Goal: Task Accomplishment & Management: Complete application form

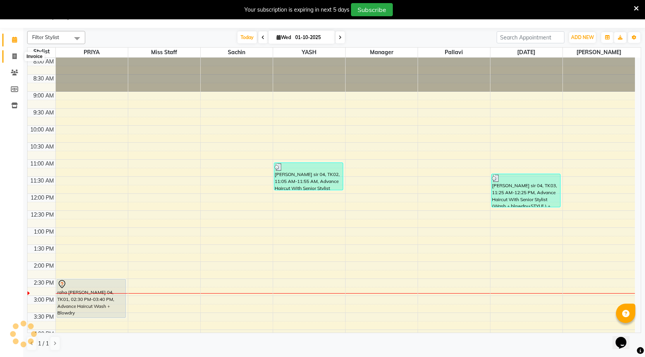
click at [11, 58] on span at bounding box center [15, 56] width 14 height 9
select select "service"
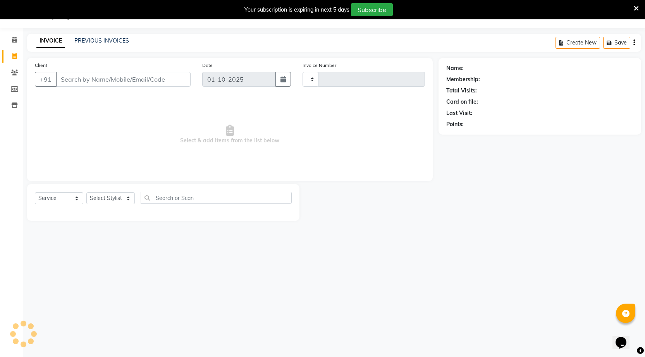
type input "1578"
select select "7062"
click at [110, 193] on select "Select Stylist [DATE] manager miss staff [PERSON_NAME]" at bounding box center [110, 198] width 48 height 12
select select "72802"
click at [86, 192] on select "Select Stylist [DATE] manager miss staff [PERSON_NAME]" at bounding box center [110, 198] width 48 height 12
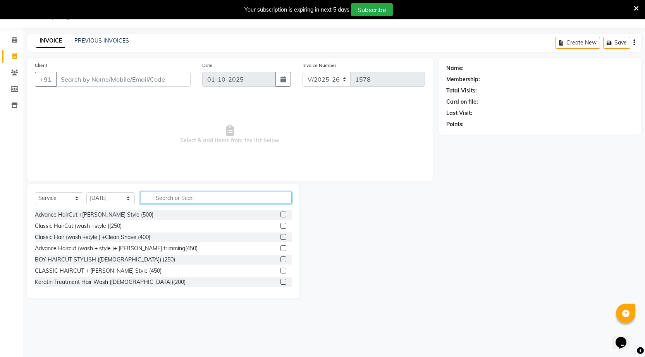
click at [152, 200] on input "text" at bounding box center [216, 198] width 151 height 12
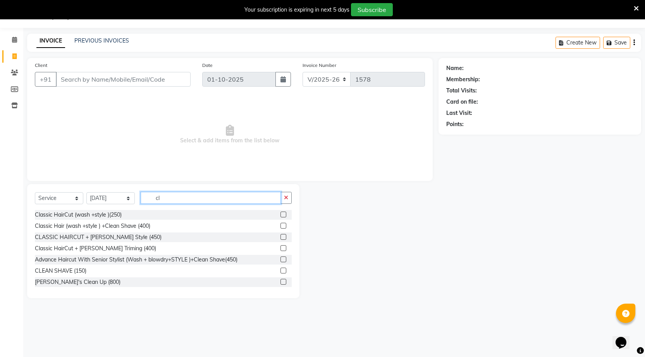
type input "cl"
click at [280, 214] on label at bounding box center [283, 215] width 6 height 6
click at [280, 214] on input "checkbox" at bounding box center [282, 215] width 5 height 5
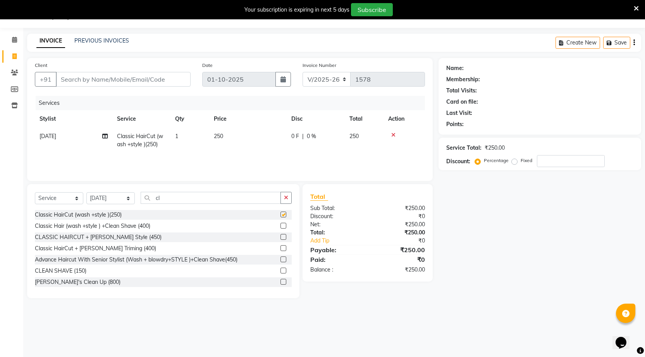
checkbox input "false"
click at [250, 200] on input "cl" at bounding box center [211, 198] width 140 height 12
type input "c"
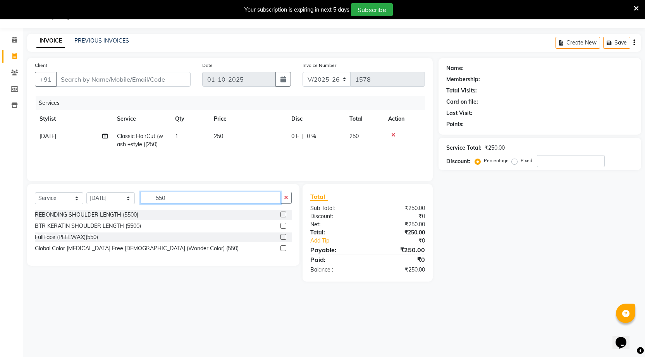
type input "550"
click at [284, 250] on label at bounding box center [283, 248] width 6 height 6
click at [284, 250] on input "checkbox" at bounding box center [282, 248] width 5 height 5
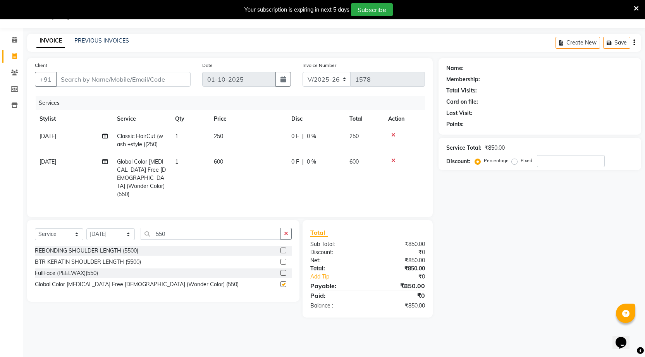
checkbox input "false"
click at [253, 228] on input "550" at bounding box center [211, 234] width 140 height 12
type input "5"
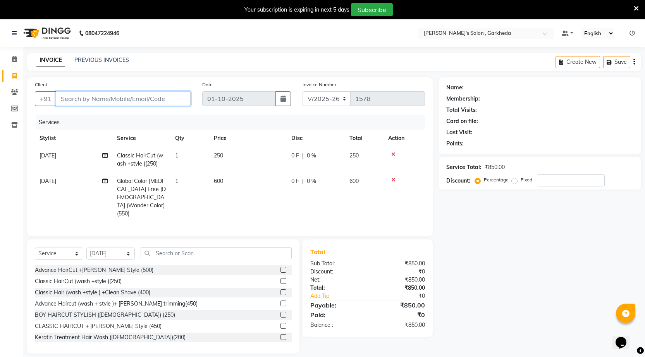
click at [130, 99] on input "Client" at bounding box center [123, 98] width 135 height 15
type input "9"
type input "0"
type input "9403294729"
click at [176, 96] on span "Add Client" at bounding box center [170, 99] width 31 height 8
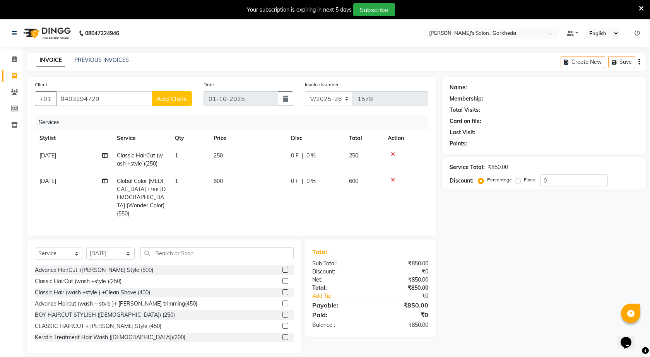
select select "22"
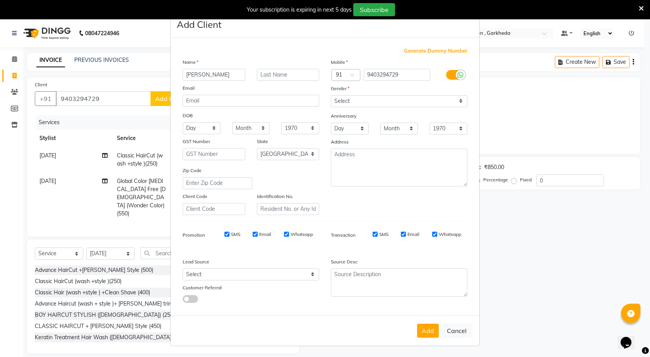
click at [233, 75] on input "[PERSON_NAME]" at bounding box center [214, 75] width 63 height 12
type input "[PERSON_NAME] 04"
click at [461, 99] on select "Select [DEMOGRAPHIC_DATA] [DEMOGRAPHIC_DATA] Other Prefer Not To Say" at bounding box center [399, 101] width 137 height 12
select select "[DEMOGRAPHIC_DATA]"
click at [331, 95] on select "Select [DEMOGRAPHIC_DATA] [DEMOGRAPHIC_DATA] Other Prefer Not To Say" at bounding box center [399, 101] width 137 height 12
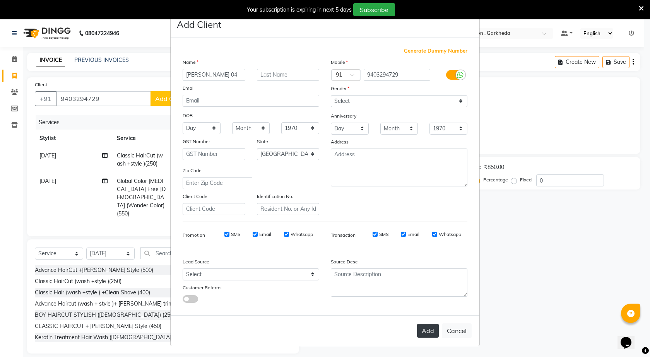
click at [433, 332] on button "Add" at bounding box center [428, 331] width 22 height 14
type input "94******29"
select select
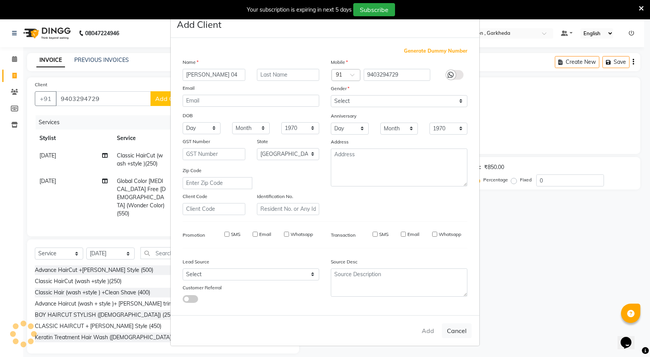
select select "null"
select select
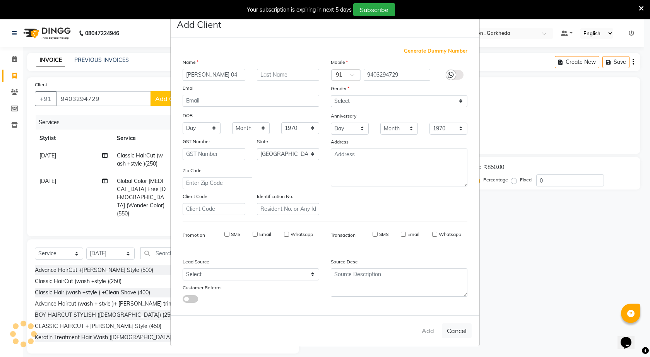
checkbox input "false"
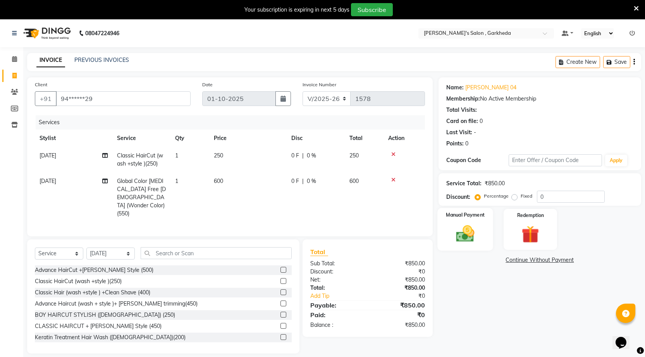
click at [466, 234] on img at bounding box center [465, 233] width 30 height 21
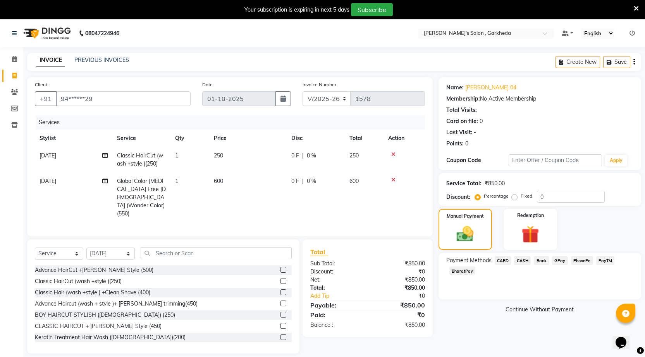
click at [584, 261] on span "PhonePe" at bounding box center [582, 260] width 22 height 9
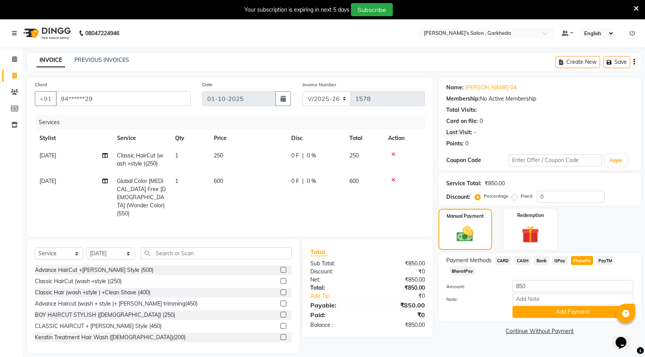
click at [523, 259] on span "CASH" at bounding box center [522, 260] width 17 height 9
click at [561, 312] on button "Add Payment" at bounding box center [572, 312] width 121 height 12
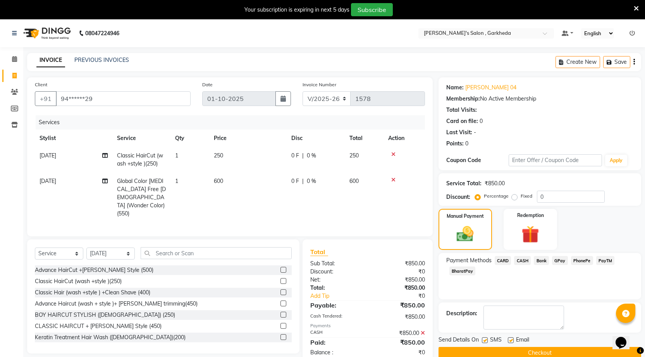
scroll to position [19, 0]
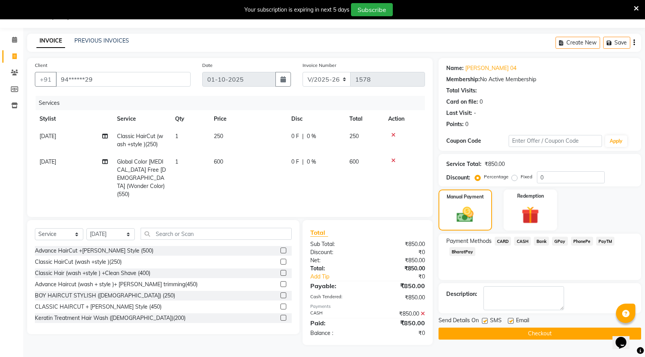
click at [535, 334] on button "Checkout" at bounding box center [539, 334] width 202 height 12
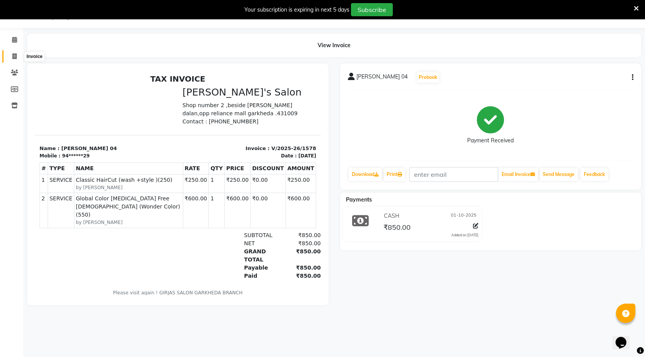
click at [17, 55] on span at bounding box center [15, 56] width 14 height 9
select select "service"
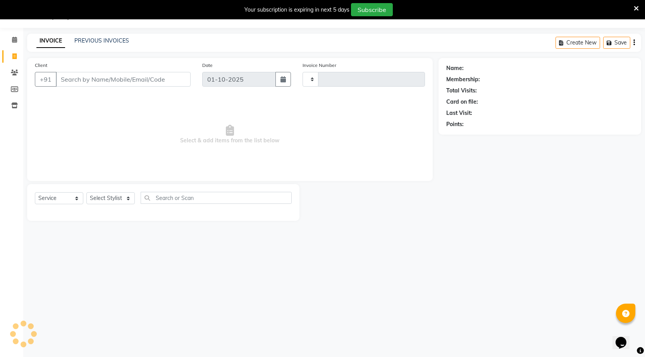
type input "1579"
select select "7062"
click at [107, 195] on select "Select Stylist [DATE] manager miss staff [PERSON_NAME]" at bounding box center [110, 198] width 48 height 12
select select "90751"
click at [86, 192] on select "Select Stylist [DATE] manager miss staff [PERSON_NAME]" at bounding box center [110, 198] width 48 height 12
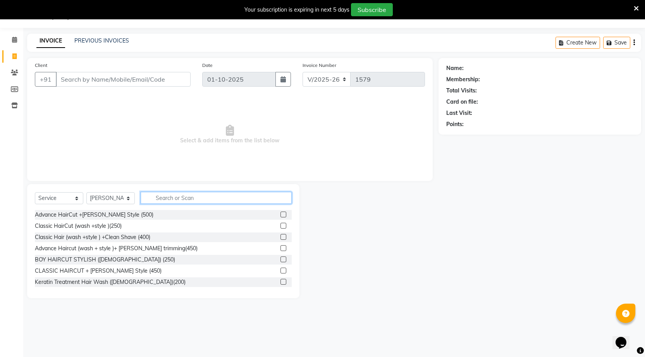
click at [225, 201] on input "text" at bounding box center [216, 198] width 151 height 12
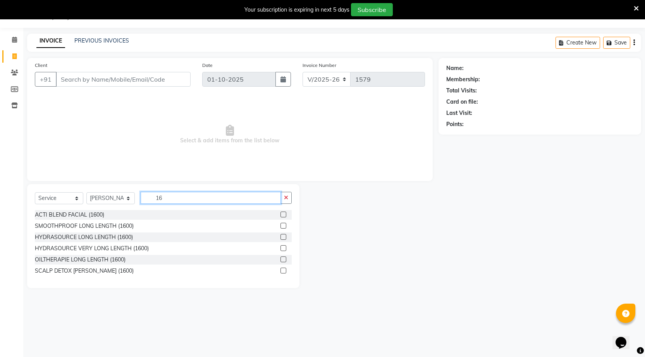
type input "1"
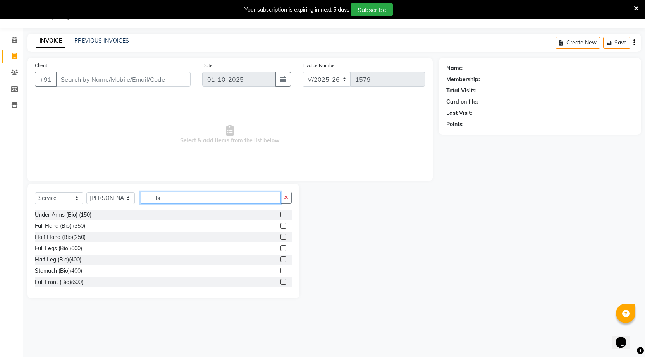
type input "b"
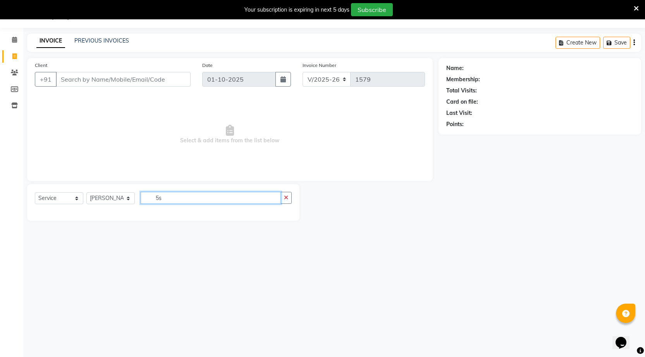
type input "5"
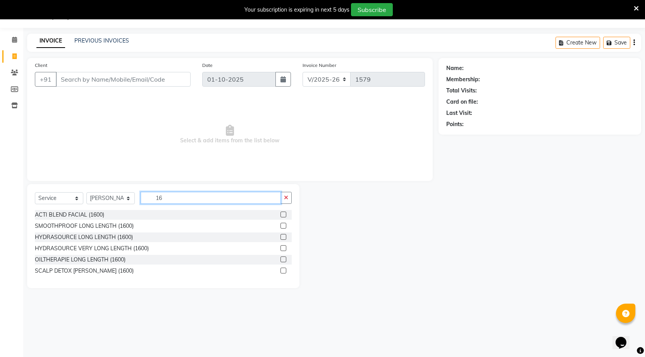
type input "1"
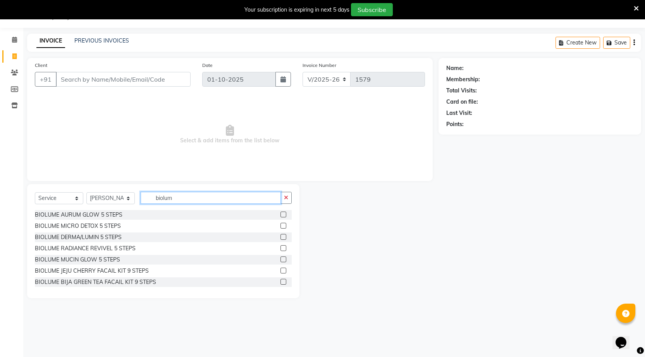
type input "biolum"
click at [280, 248] on label at bounding box center [283, 248] width 6 height 6
click at [280, 248] on input "checkbox" at bounding box center [282, 248] width 5 height 5
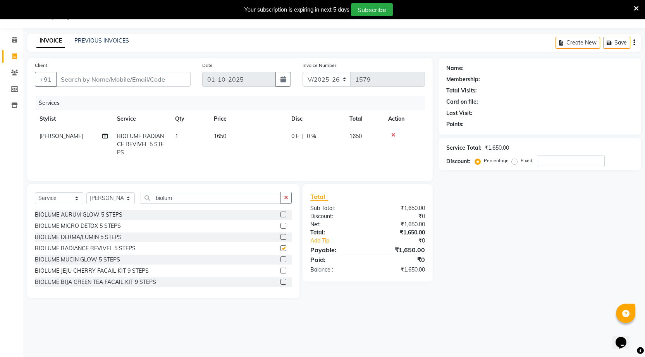
checkbox input "false"
click at [185, 199] on input "biolum" at bounding box center [211, 198] width 140 height 12
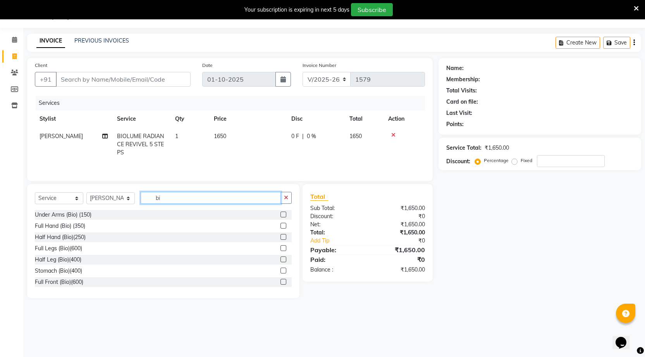
type input "b"
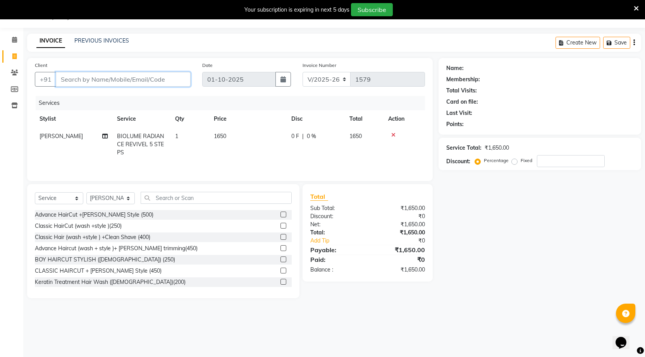
click at [175, 78] on input "Client" at bounding box center [123, 79] width 135 height 15
type input "7"
type input "0"
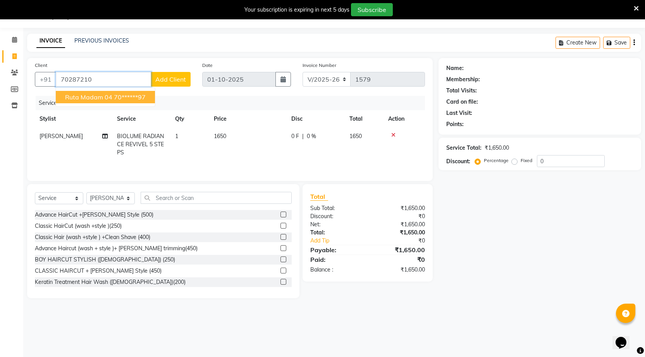
click at [98, 98] on span "ruta madam 04" at bounding box center [88, 97] width 47 height 8
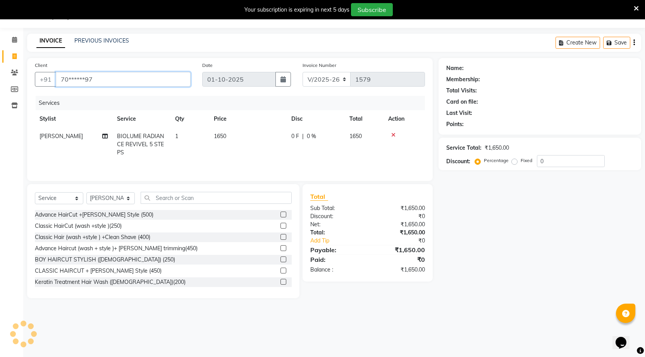
type input "70******97"
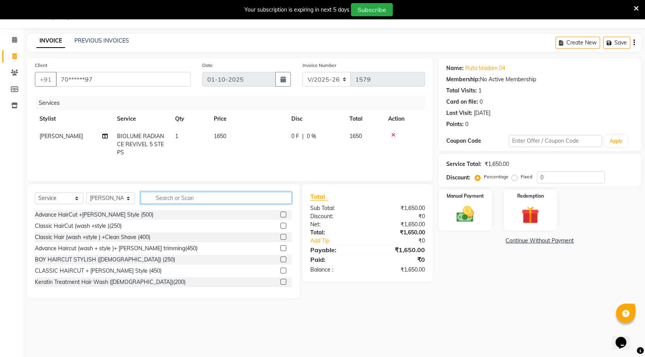
click at [223, 196] on input "text" at bounding box center [216, 198] width 151 height 12
click at [480, 212] on div "Manual Payment" at bounding box center [465, 210] width 56 height 43
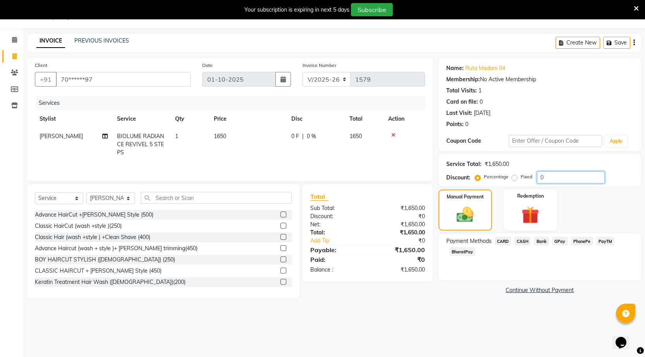
click at [561, 178] on input "0" at bounding box center [571, 178] width 68 height 12
click at [218, 196] on input "text" at bounding box center [216, 198] width 151 height 12
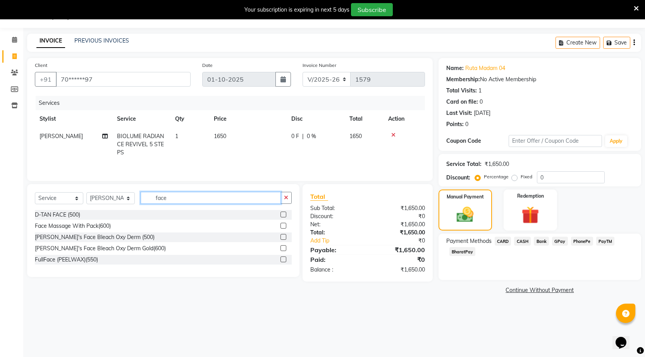
type input "face"
click at [283, 236] on label at bounding box center [283, 237] width 6 height 6
click at [283, 236] on input "checkbox" at bounding box center [282, 237] width 5 height 5
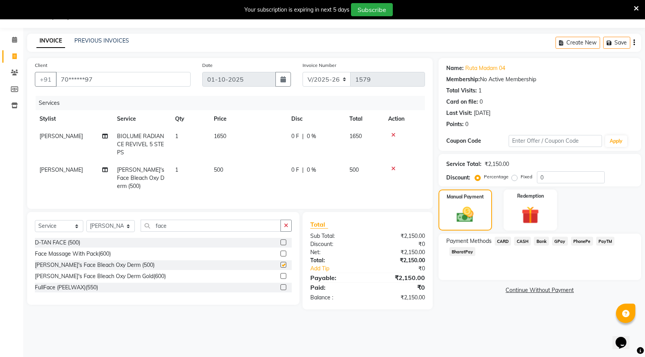
checkbox input "false"
click at [553, 175] on input "0" at bounding box center [571, 178] width 68 height 12
type input "0"
type input "1"
type input "2"
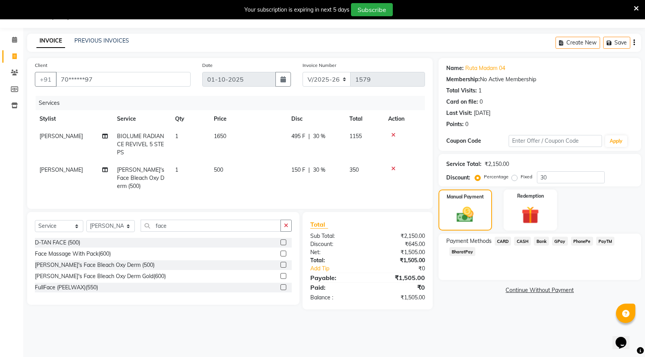
click at [392, 168] on icon at bounding box center [393, 168] width 4 height 5
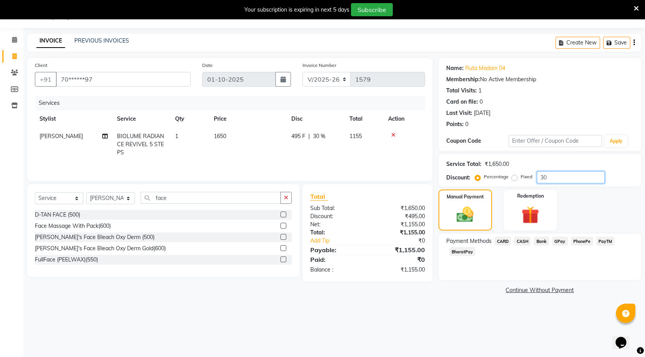
click at [564, 174] on input "30" at bounding box center [571, 178] width 68 height 12
type input "3"
click at [284, 238] on label at bounding box center [283, 237] width 6 height 6
click at [284, 238] on input "checkbox" at bounding box center [282, 237] width 5 height 5
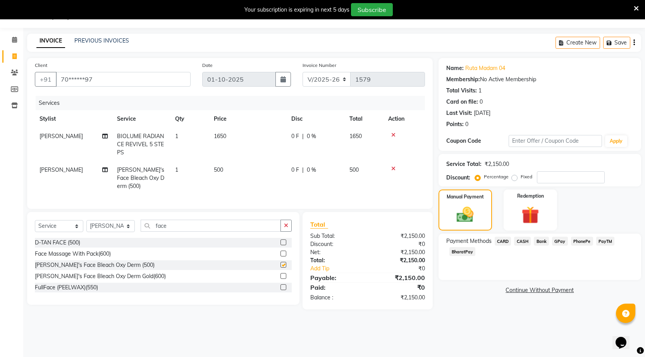
checkbox input "false"
click at [391, 167] on icon at bounding box center [393, 168] width 4 height 5
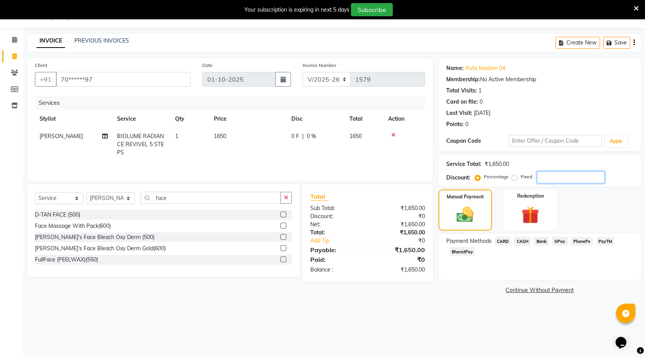
click at [570, 178] on input "number" at bounding box center [571, 178] width 68 height 12
type input "10"
click at [479, 214] on img at bounding box center [465, 215] width 29 height 20
click at [479, 215] on img at bounding box center [465, 215] width 29 height 20
click at [525, 240] on span "CASH" at bounding box center [522, 241] width 17 height 9
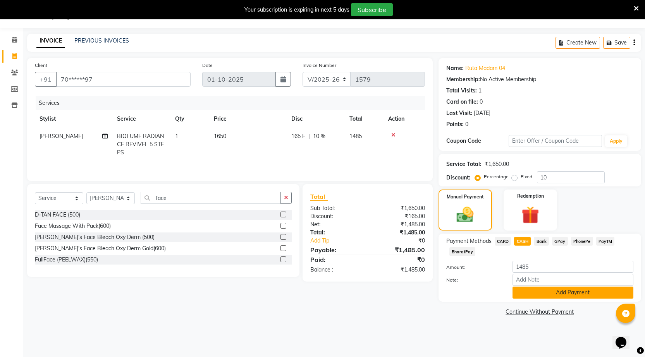
click at [569, 291] on button "Add Payment" at bounding box center [572, 293] width 121 height 12
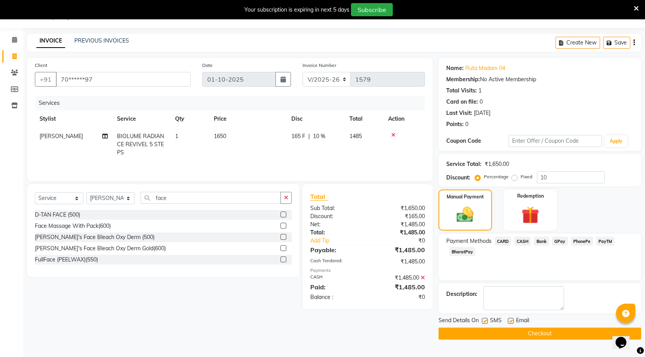
click at [575, 330] on button "Checkout" at bounding box center [539, 334] width 202 height 12
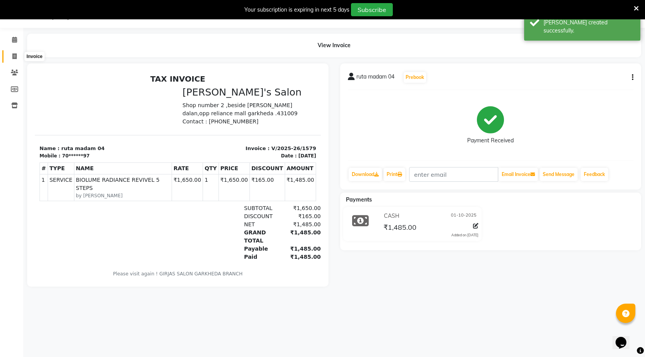
click at [12, 56] on icon at bounding box center [14, 56] width 4 height 6
select select "service"
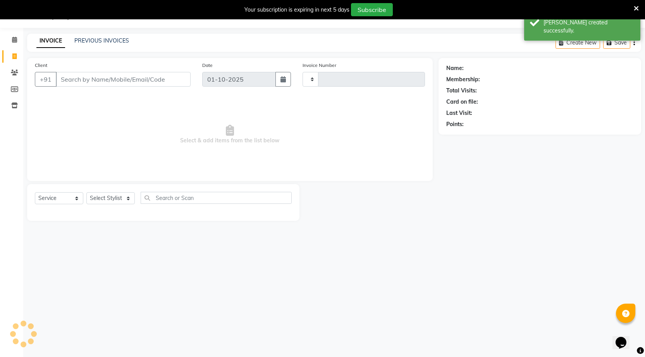
type input "1580"
select select "7062"
click at [103, 39] on link "PREVIOUS INVOICES" at bounding box center [101, 40] width 55 height 7
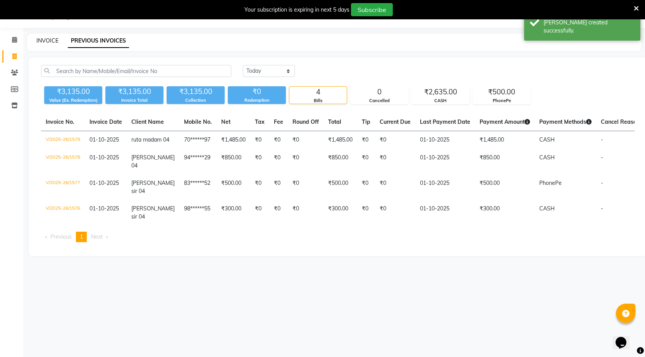
click at [53, 40] on link "INVOICE" at bounding box center [47, 40] width 22 height 7
select select "7062"
select select "service"
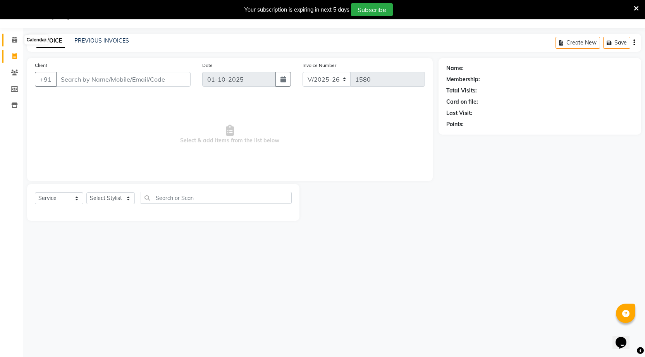
click at [12, 41] on icon at bounding box center [14, 40] width 5 height 6
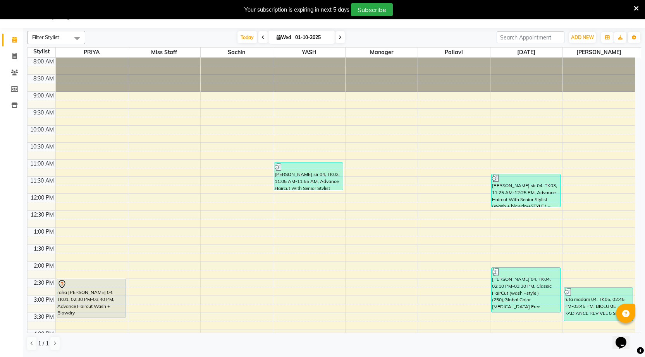
click at [77, 14] on div "Your subscription is expiring in next 5 days Subscribe" at bounding box center [318, 9] width 630 height 13
click at [14, 55] on icon at bounding box center [14, 56] width 4 height 6
select select "service"
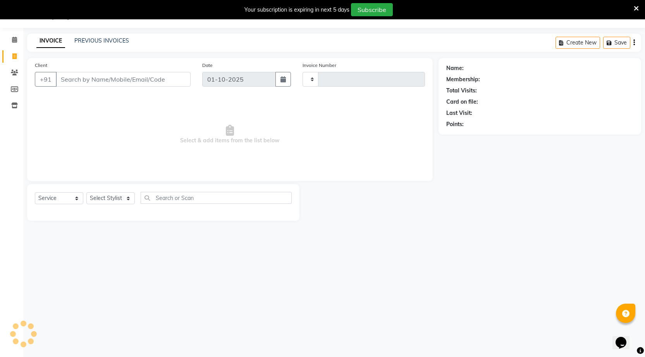
type input "1580"
select select "7062"
click at [102, 199] on select "Select Stylist [DATE] manager miss staff [PERSON_NAME]" at bounding box center [110, 198] width 48 height 12
select select "58764"
click at [86, 192] on select "Select Stylist [DATE] manager miss staff [PERSON_NAME]" at bounding box center [110, 198] width 48 height 12
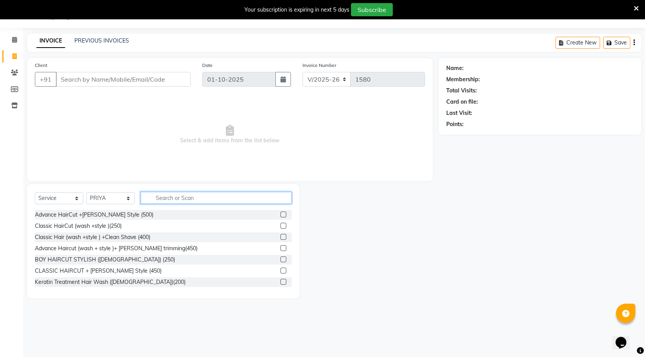
click at [180, 199] on input "text" at bounding box center [216, 198] width 151 height 12
click at [14, 38] on icon at bounding box center [14, 40] width 5 height 6
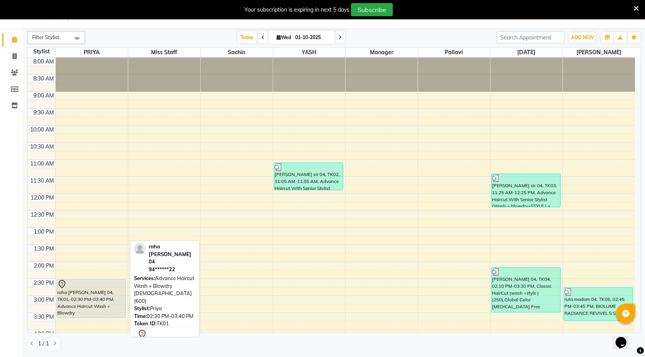
click at [96, 294] on div "raha [PERSON_NAME] 04, TK01, 02:30 PM-03:40 PM, Advance Haircut Wash + Blowdry …" at bounding box center [91, 299] width 69 height 38
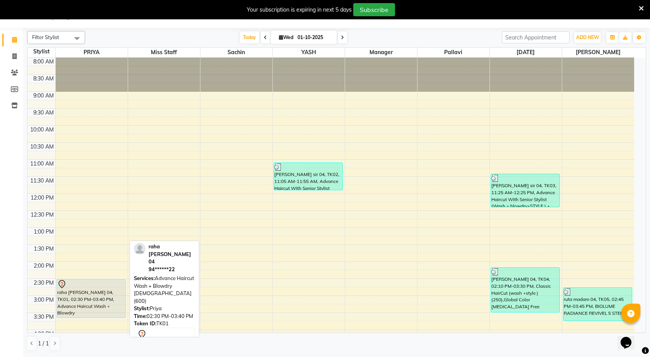
select select "7"
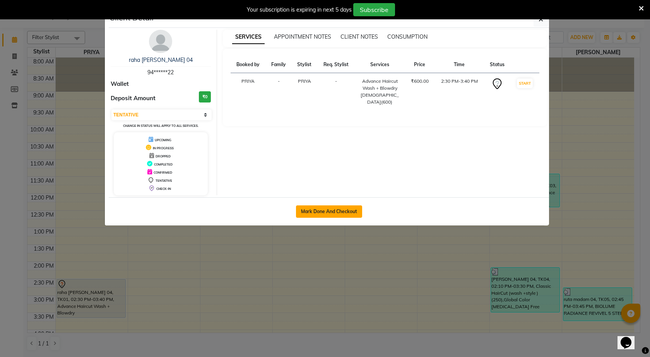
click at [334, 210] on button "Mark Done And Checkout" at bounding box center [329, 212] width 66 height 12
select select "service"
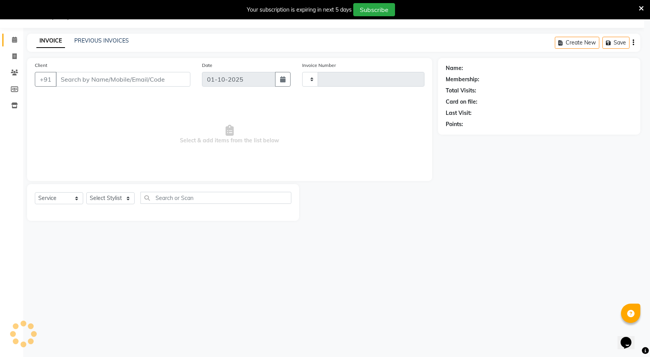
type input "1580"
select select "7062"
type input "94******22"
select select "58764"
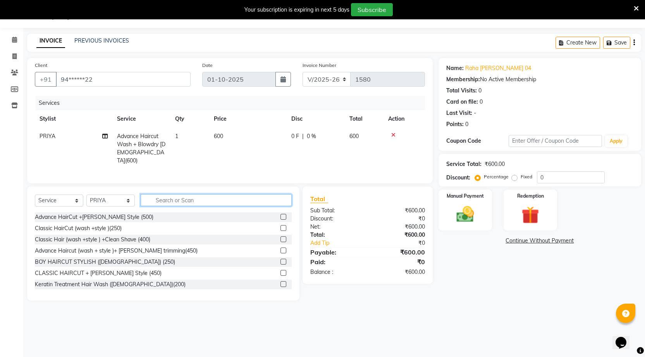
click at [196, 196] on input "text" at bounding box center [216, 200] width 151 height 12
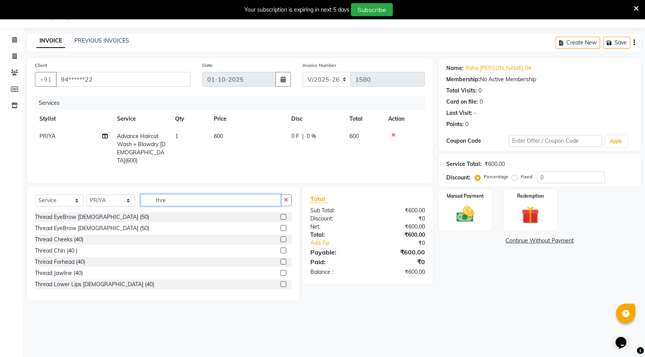
type input "thre"
click at [280, 214] on label at bounding box center [283, 217] width 6 height 6
click at [280, 215] on input "checkbox" at bounding box center [282, 217] width 5 height 5
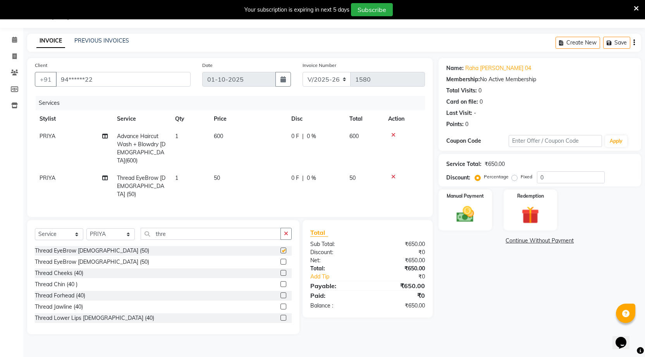
checkbox input "false"
click at [480, 216] on div "Manual Payment" at bounding box center [465, 210] width 56 height 43
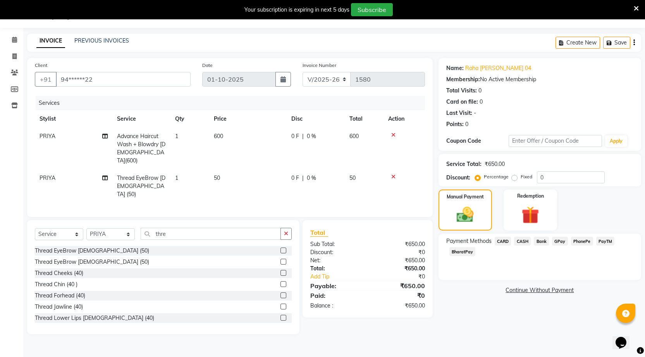
click at [520, 240] on span "CASH" at bounding box center [522, 241] width 17 height 9
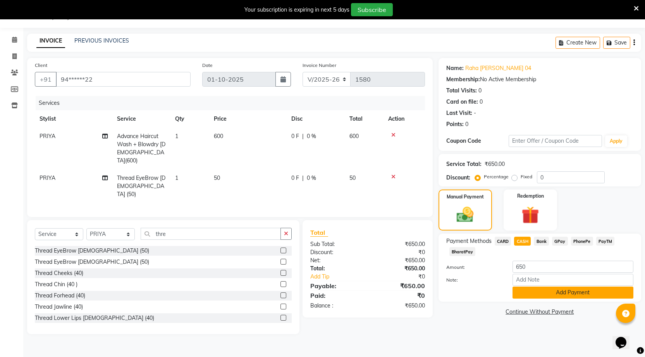
click at [567, 295] on button "Add Payment" at bounding box center [572, 293] width 121 height 12
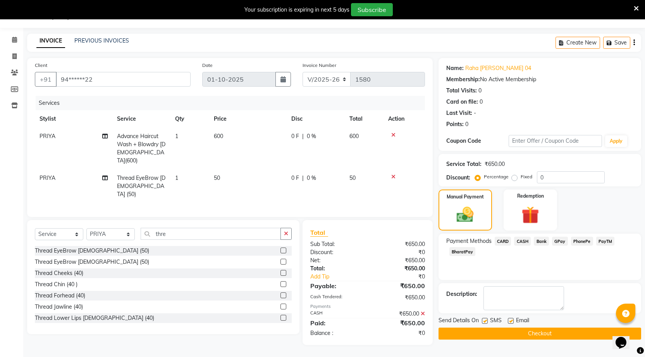
click at [568, 329] on button "Checkout" at bounding box center [539, 334] width 202 height 12
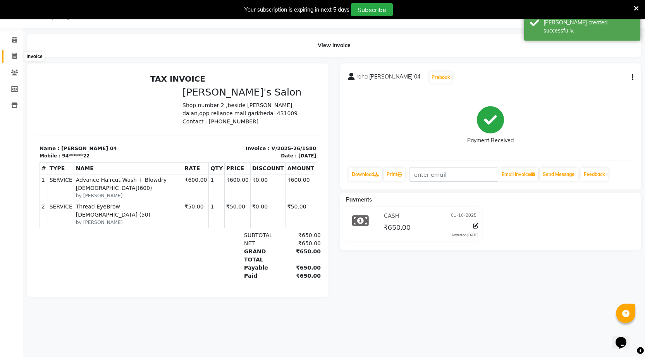
click at [14, 55] on icon at bounding box center [14, 56] width 4 height 6
select select "service"
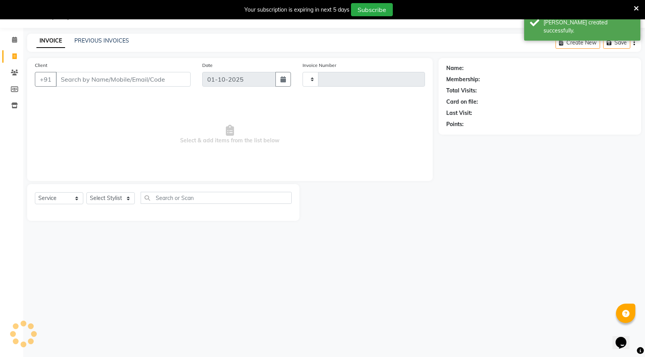
type input "1581"
select select "7062"
